Goal: Task Accomplishment & Management: Use online tool/utility

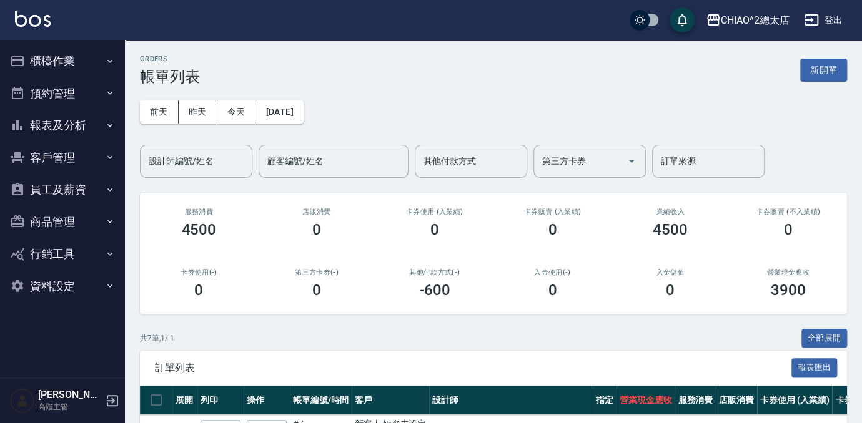
drag, startPoint x: 831, startPoint y: 72, endPoint x: 801, endPoint y: 0, distance: 78.4
click at [831, 72] on button "新開單" at bounding box center [823, 70] width 47 height 23
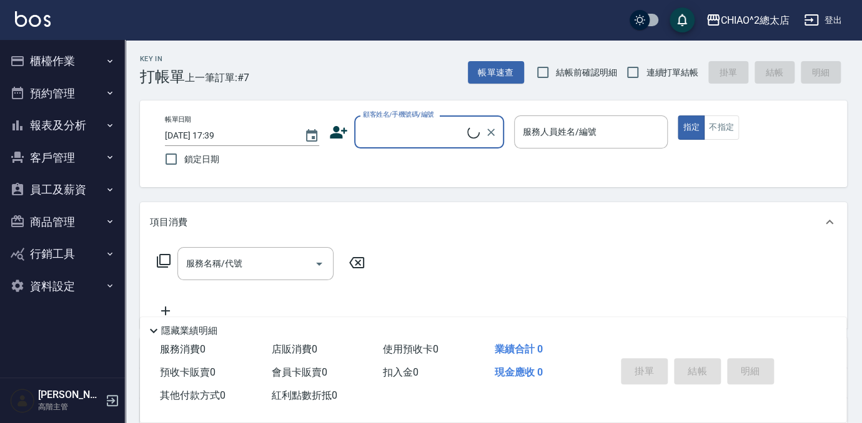
click at [456, 135] on input "顧客姓名/手機號碼/編號" at bounding box center [413, 132] width 107 height 22
click at [395, 169] on li "新客人 姓名未設定/Hico/null" at bounding box center [429, 164] width 150 height 21
type input "新客人 姓名未設定/Hico/null"
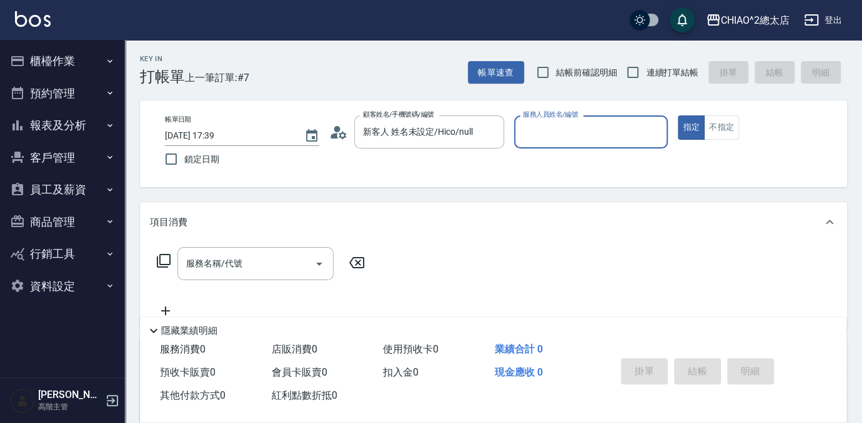
click at [547, 144] on div "服務人員姓名/編號" at bounding box center [591, 132] width 154 height 33
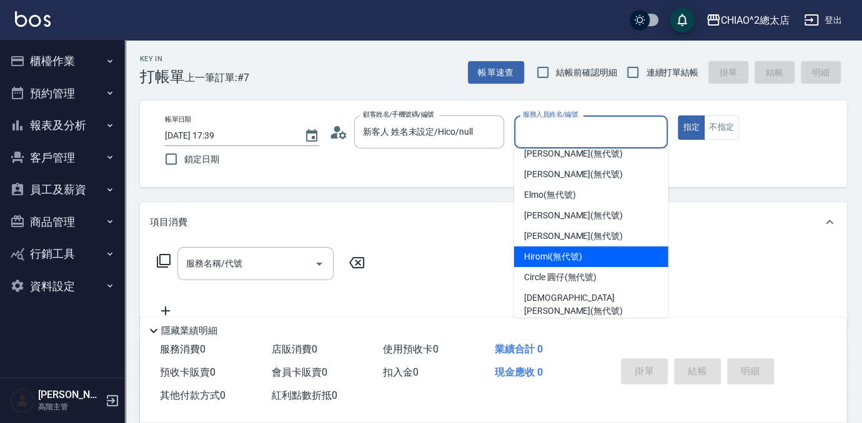
scroll to position [46, 0]
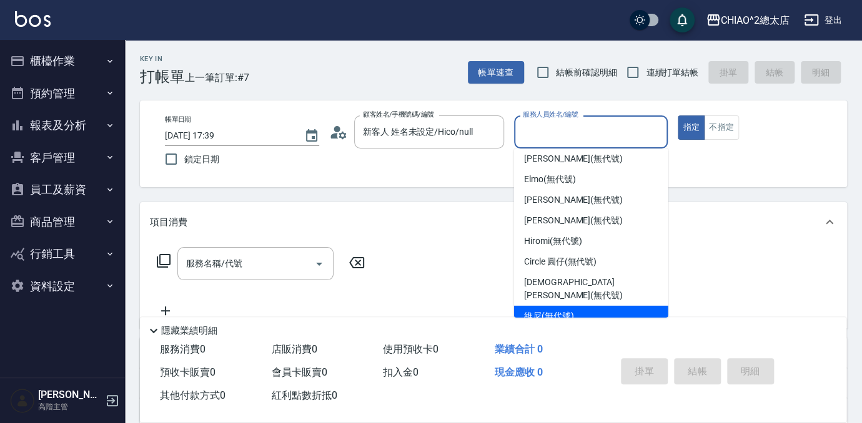
click at [545, 310] on span "維尼 (無代號)" at bounding box center [549, 316] width 50 height 13
type input "維尼(無代號)"
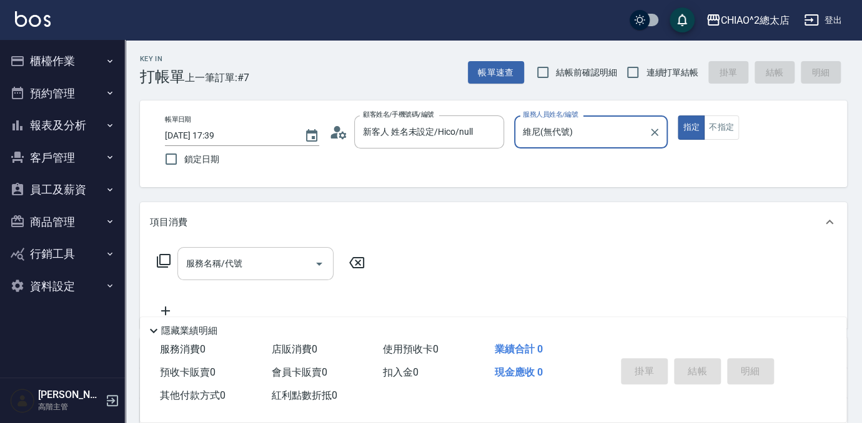
click at [288, 268] on input "服務名稱/代號" at bounding box center [246, 264] width 126 height 22
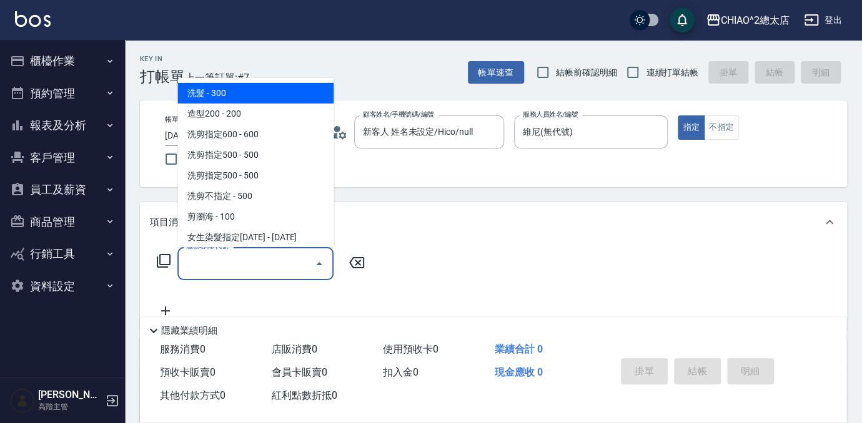
click at [245, 83] on span "洗髮 - 300" at bounding box center [255, 93] width 156 height 21
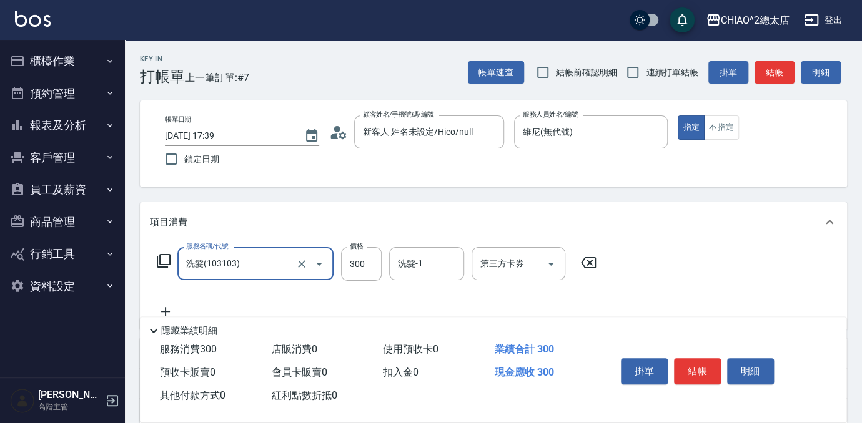
click at [282, 262] on input "洗髮(103103)" at bounding box center [238, 264] width 110 height 22
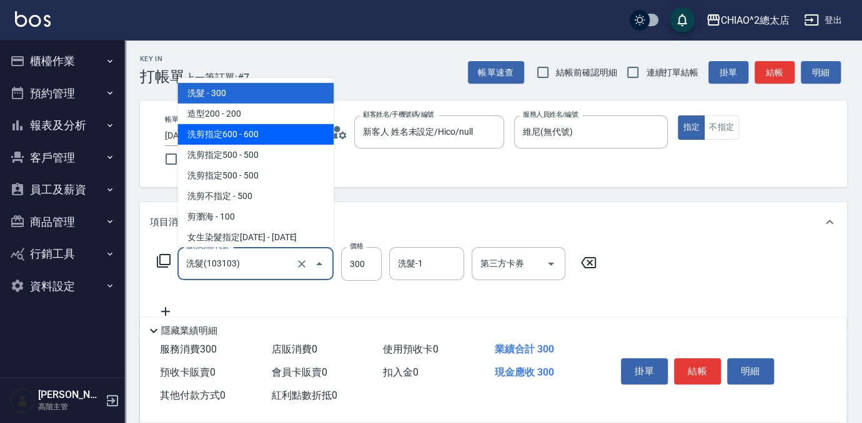
click at [250, 140] on span "洗剪指定600 - 600" at bounding box center [255, 134] width 156 height 21
type input "洗剪指定600(103107)"
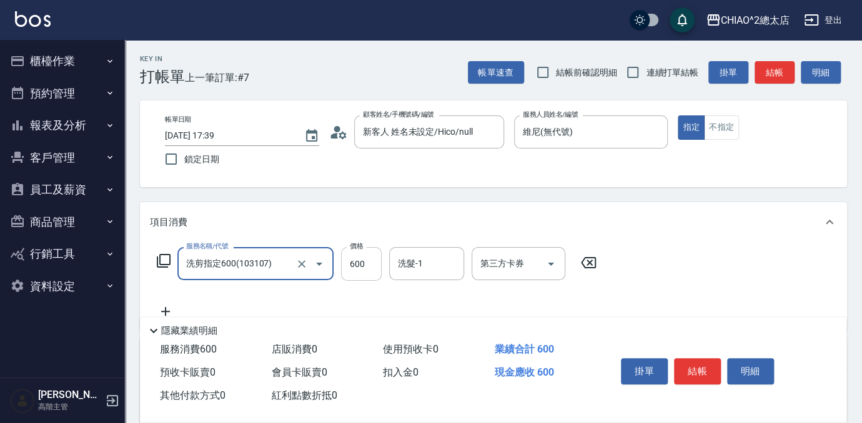
click at [368, 258] on input "600" at bounding box center [361, 264] width 41 height 34
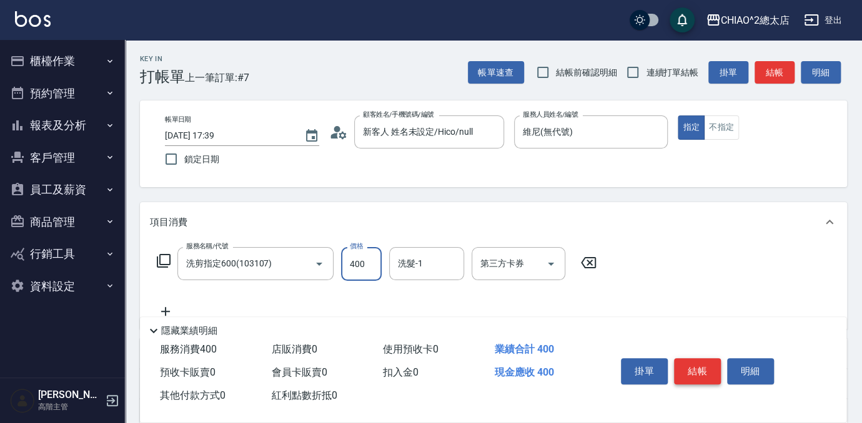
type input "400"
click at [694, 370] on button "結帳" at bounding box center [697, 371] width 47 height 26
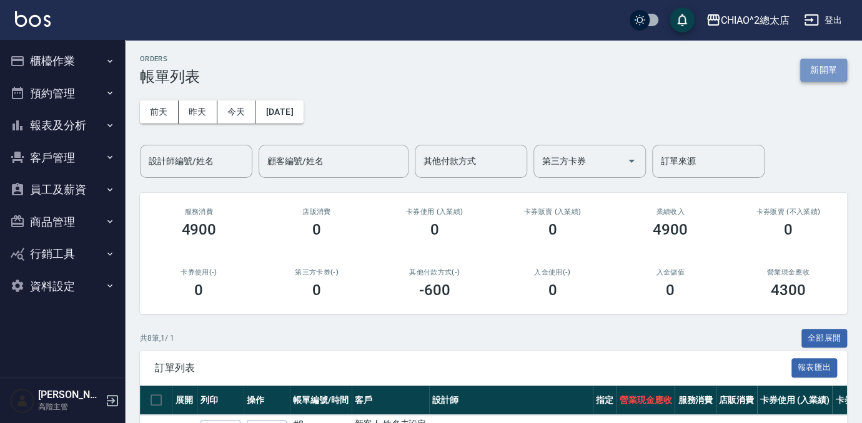
click at [817, 69] on button "新開單" at bounding box center [823, 70] width 47 height 23
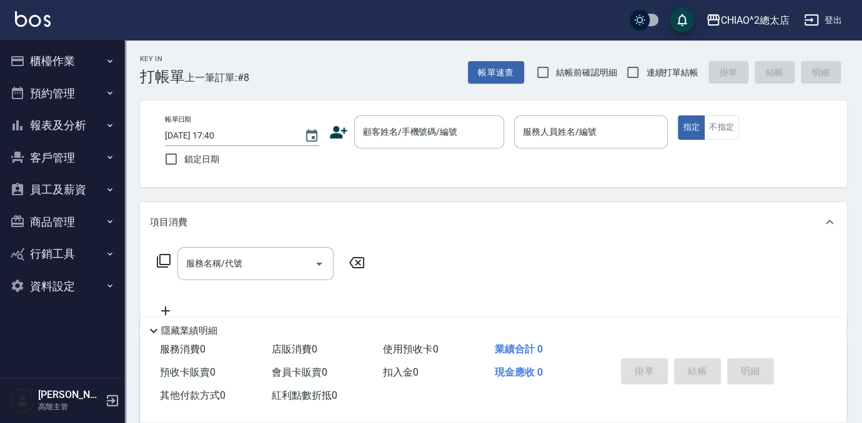
click at [49, 60] on button "櫃檯作業" at bounding box center [62, 61] width 115 height 32
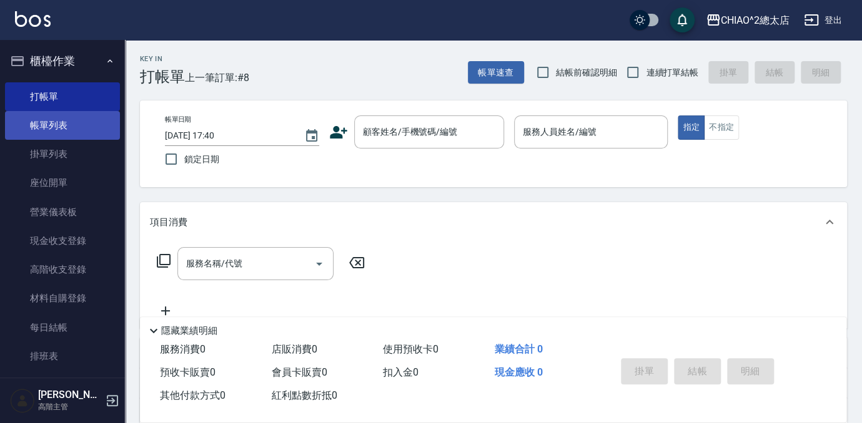
click at [41, 125] on link "帳單列表" at bounding box center [62, 125] width 115 height 29
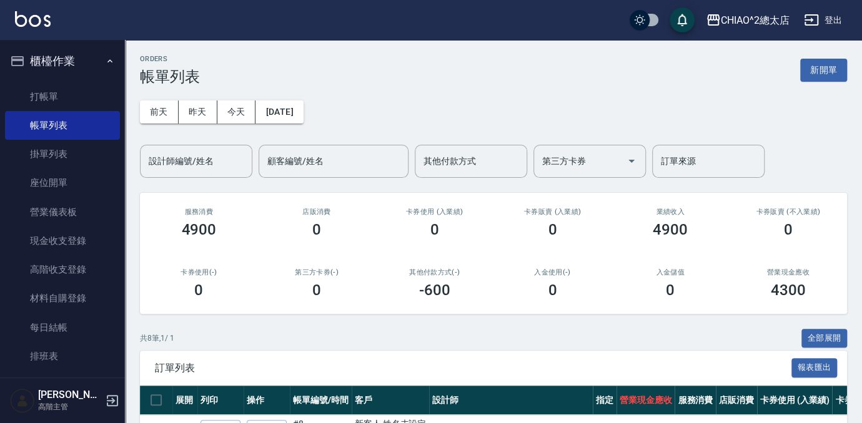
click at [804, 90] on div "[DATE] [DATE] [DATE] [DATE] 設計師編號/姓名 設計師編號/姓名 顧客編號/姓名 顧客編號/姓名 其他付款方式 其他付款方式 第三方…" at bounding box center [493, 132] width 707 height 92
click at [825, 77] on button "新開單" at bounding box center [823, 70] width 47 height 23
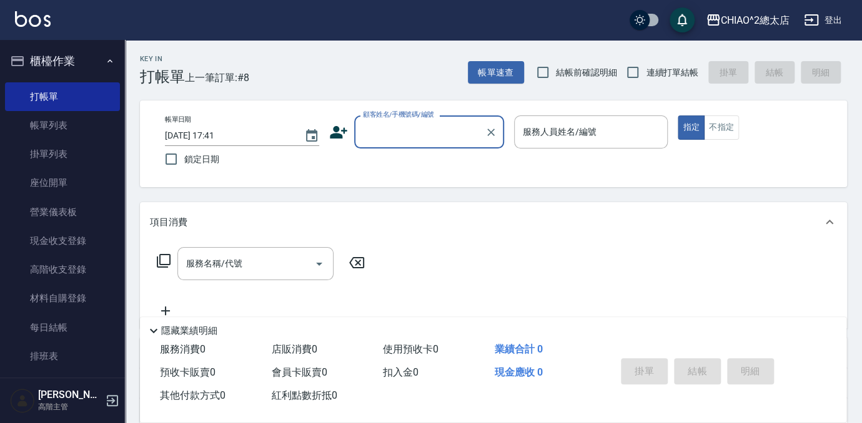
click at [422, 135] on input "顧客姓名/手機號碼/編號" at bounding box center [420, 132] width 120 height 22
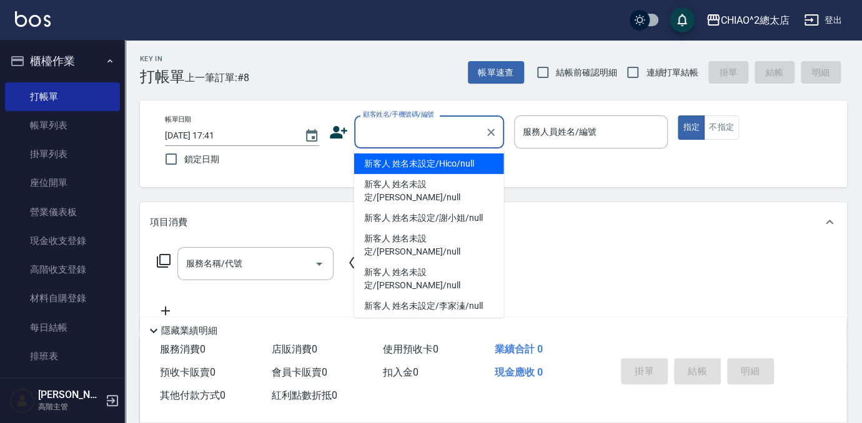
click at [448, 159] on li "新客人 姓名未設定/Hico/null" at bounding box center [429, 164] width 150 height 21
type input "新客人 姓名未設定/Hico/null"
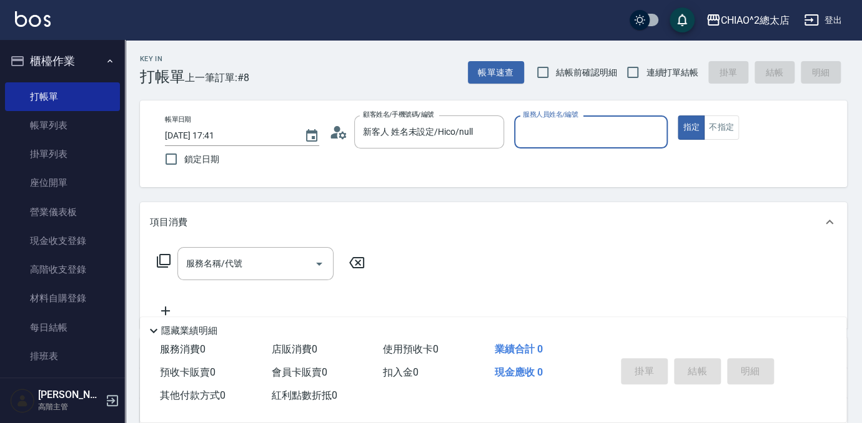
click at [559, 127] on input "服務人員姓名/編號" at bounding box center [590, 132] width 143 height 22
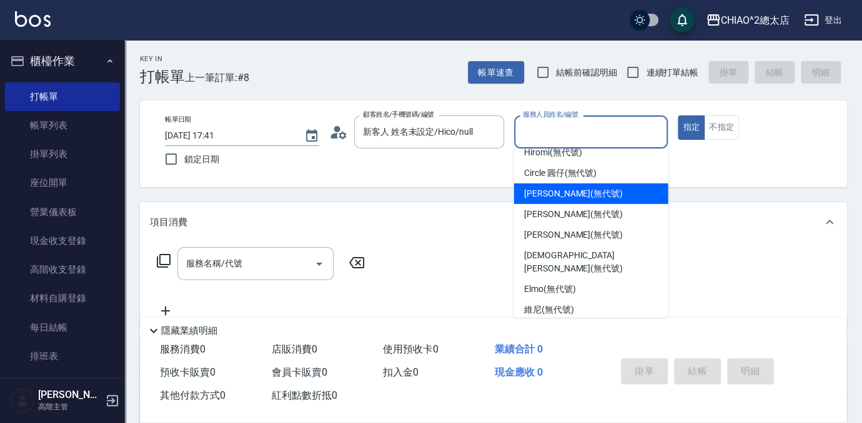
scroll to position [46, 0]
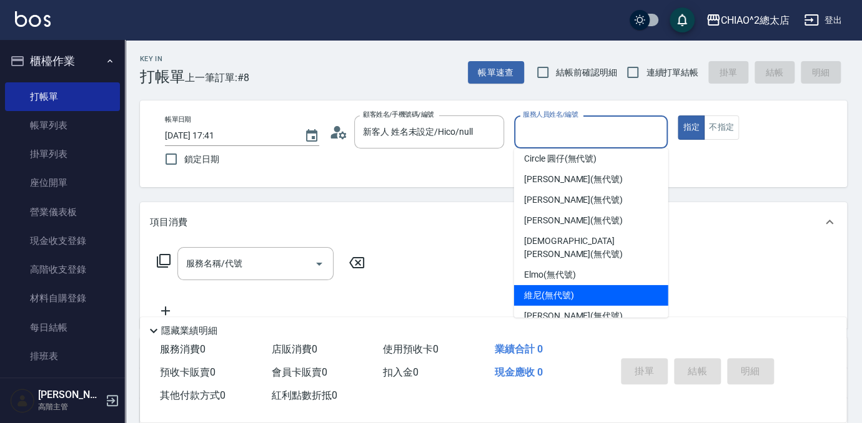
click at [588, 285] on div "維尼 (無代號)" at bounding box center [591, 295] width 154 height 21
type input "維尼(無代號)"
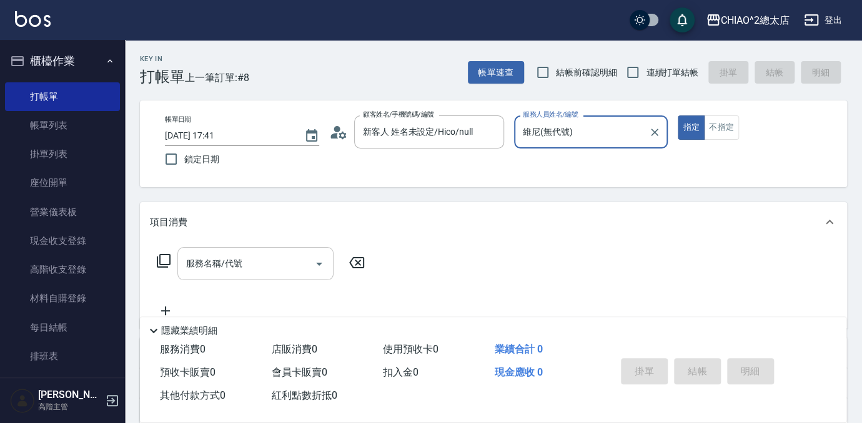
click at [268, 267] on input "服務名稱/代號" at bounding box center [246, 264] width 126 height 22
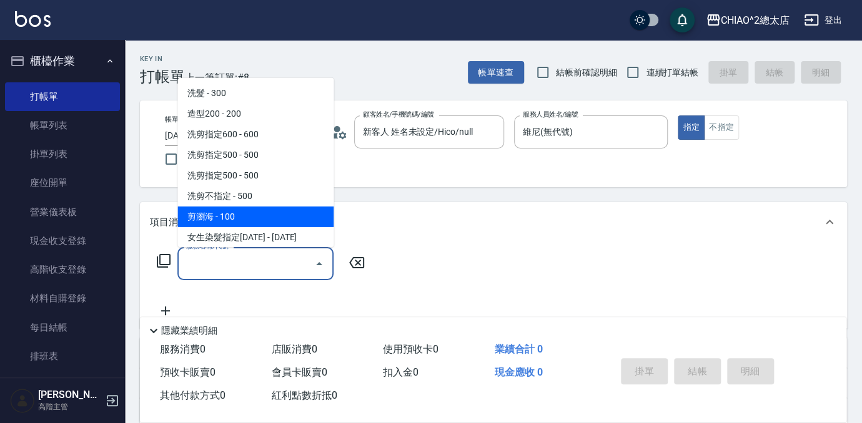
click at [220, 219] on span "剪瀏海 - 100" at bounding box center [255, 217] width 156 height 21
type input "剪瀏海(103111)"
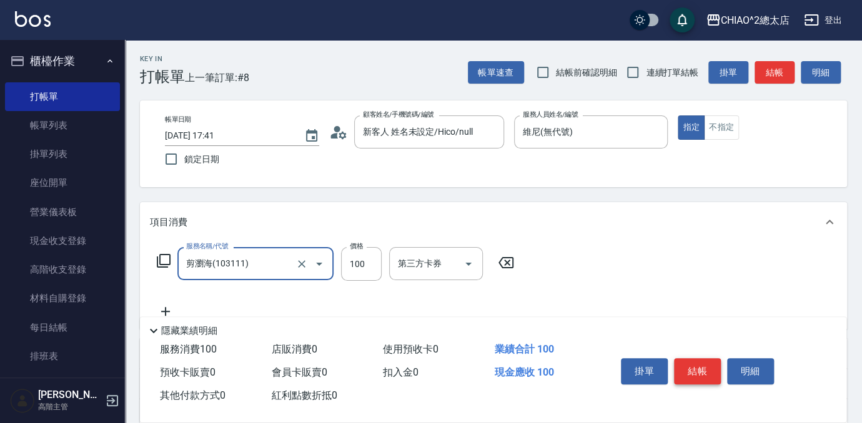
click at [709, 364] on button "結帳" at bounding box center [697, 371] width 47 height 26
